Goal: Task Accomplishment & Management: Complete application form

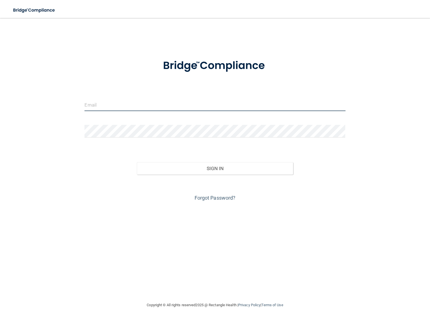
click at [141, 103] on input "email" at bounding box center [214, 105] width 261 height 13
type input "[PERSON_NAME][EMAIL_ADDRESS][DOMAIN_NAME]"
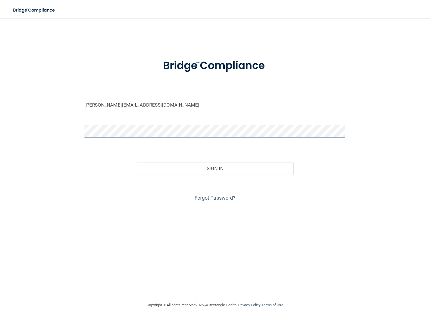
click at [137, 162] on button "Sign In" at bounding box center [215, 168] width 157 height 12
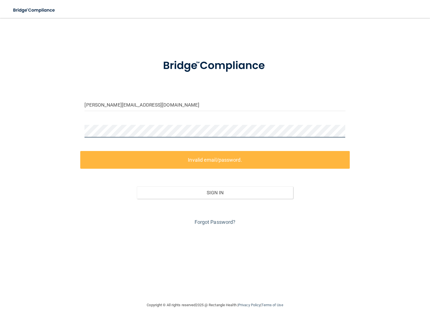
click at [78, 132] on div "[PERSON_NAME][EMAIL_ADDRESS][DOMAIN_NAME] Invalid email/password. You don't hav…" at bounding box center [214, 160] width 407 height 273
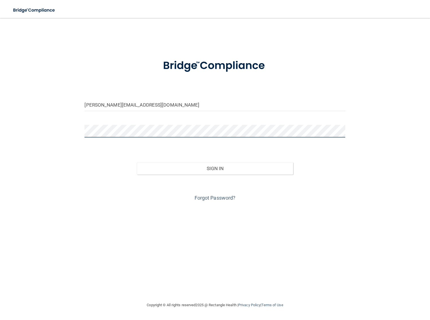
click at [137, 162] on button "Sign In" at bounding box center [215, 168] width 157 height 12
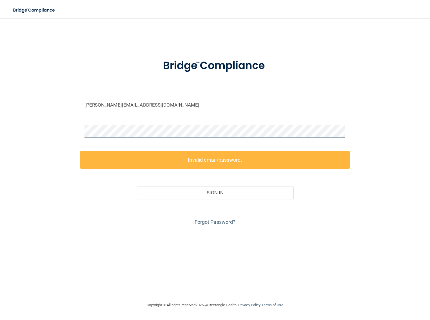
click at [74, 128] on div "[PERSON_NAME][EMAIL_ADDRESS][DOMAIN_NAME] Invalid email/password. You don't hav…" at bounding box center [214, 160] width 407 height 273
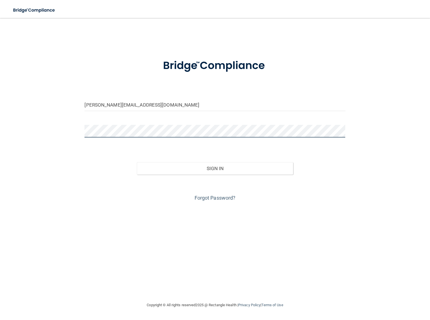
click at [137, 162] on button "Sign In" at bounding box center [215, 168] width 157 height 12
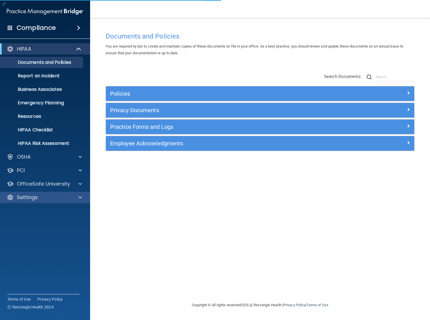
click at [68, 193] on div "Settings" at bounding box center [45, 197] width 90 height 11
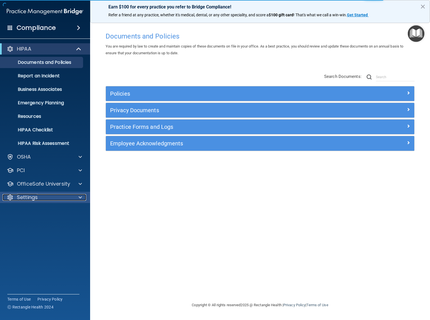
click at [65, 194] on div "Settings" at bounding box center [38, 197] width 70 height 7
click at [48, 219] on ul "My Account My Users Services Sign Out" at bounding box center [45, 230] width 102 height 54
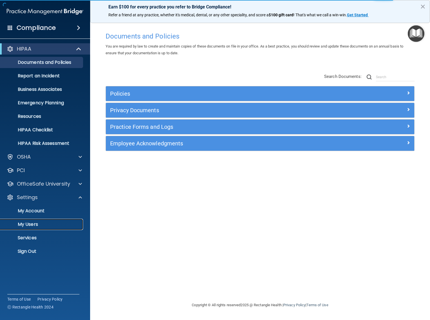
click at [46, 222] on p "My Users" at bounding box center [42, 225] width 77 height 6
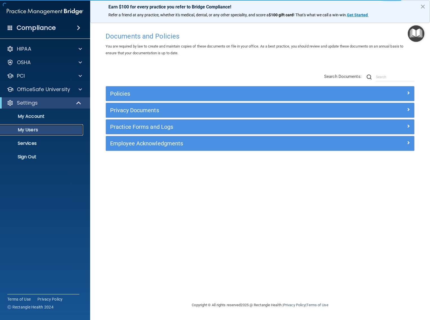
select select "20"
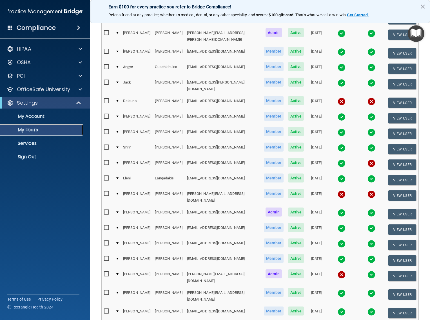
scroll to position [116, 0]
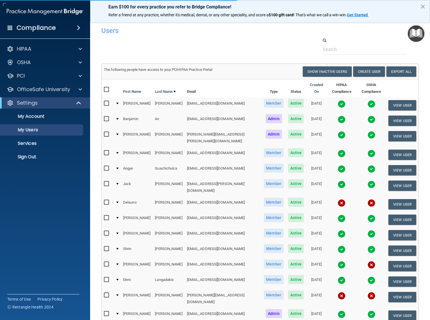
select select "20"
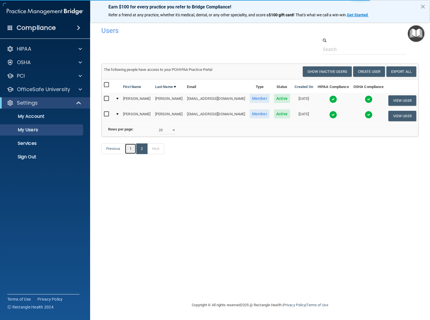
click at [130, 148] on link "1" at bounding box center [131, 149] width 12 height 11
select select "20"
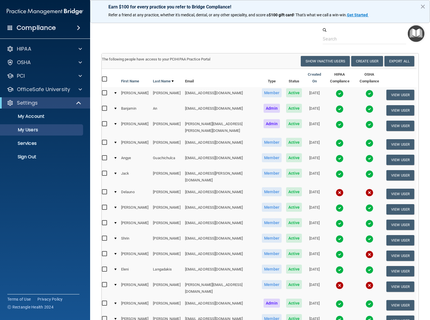
scroll to position [3, 0]
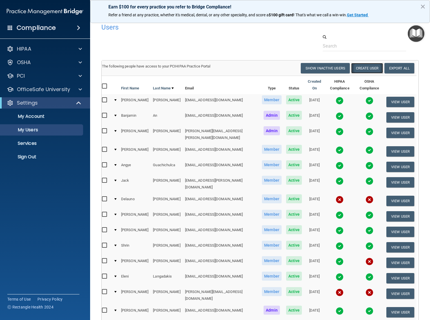
click at [370, 68] on button "Create User" at bounding box center [367, 68] width 32 height 10
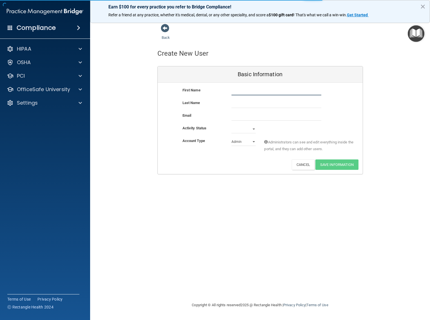
click at [247, 91] on input "text" at bounding box center [276, 91] width 90 height 8
type input "[PERSON_NAME]"
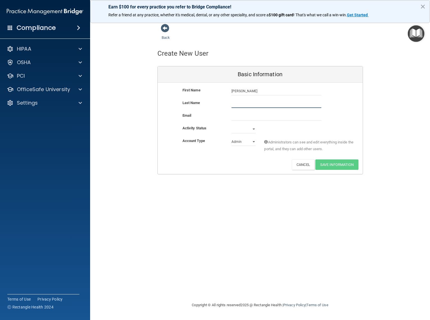
click at [258, 105] on input "text" at bounding box center [276, 104] width 90 height 8
type input "Kaza"
click at [261, 115] on input "email" at bounding box center [276, 116] width 90 height 8
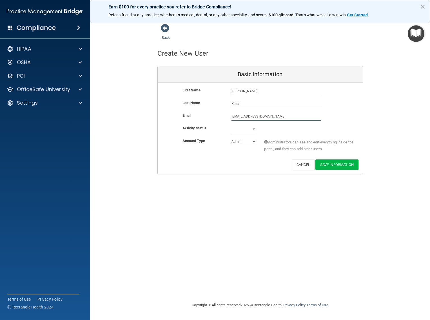
drag, startPoint x: 258, startPoint y: 122, endPoint x: 255, endPoint y: 126, distance: 4.4
click at [258, 123] on div "Email [EMAIL_ADDRESS][DOMAIN_NAME] [EMAIL_ADDRESS][DOMAIN_NAME]" at bounding box center [260, 118] width 205 height 13
type input "[EMAIL_ADDRESS][DOMAIN_NAME]"
click at [252, 128] on select "Active Inactive" at bounding box center [243, 129] width 24 height 8
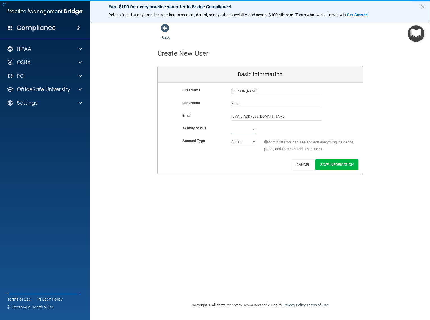
select select "active"
click at [231, 125] on select "Active Inactive" at bounding box center [243, 129] width 24 height 8
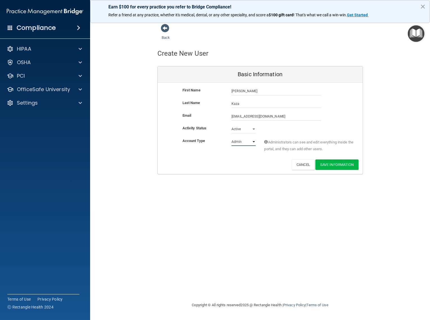
click at [242, 141] on select "Admin Member" at bounding box center [243, 142] width 24 height 8
select select "practice_member"
click at [231, 138] on select "Admin Member" at bounding box center [243, 142] width 24 height 8
click at [343, 163] on button "Save Information" at bounding box center [336, 165] width 43 height 10
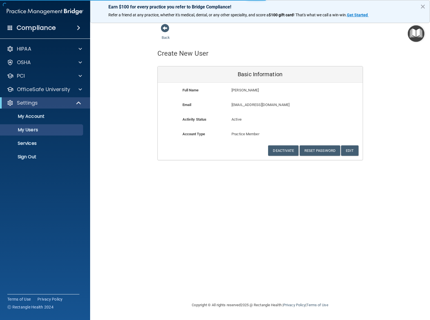
select select "20"
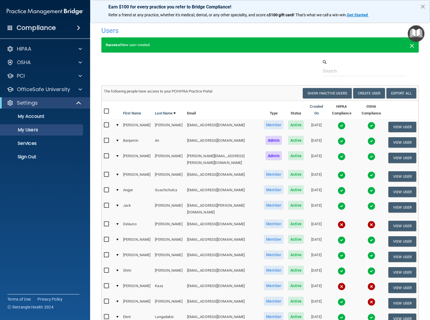
click at [412, 46] on span "×" at bounding box center [411, 44] width 5 height 11
click at [422, 8] on button "×" at bounding box center [422, 6] width 5 height 9
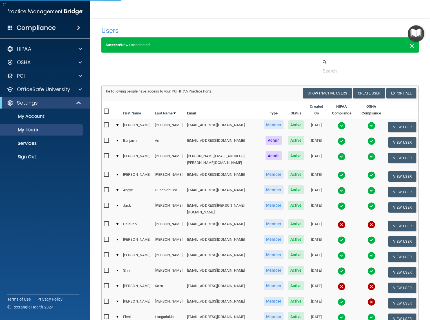
click at [411, 46] on span "×" at bounding box center [411, 44] width 5 height 11
select select "20"
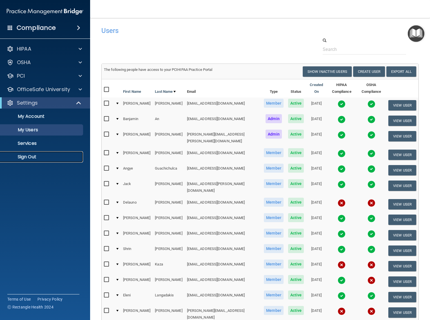
click at [41, 158] on p "Sign Out" at bounding box center [42, 157] width 77 height 6
